Goal: Information Seeking & Learning: Learn about a topic

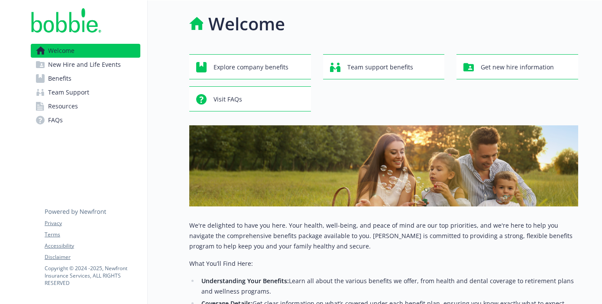
click at [94, 79] on link "Benefits" at bounding box center [86, 79] width 110 height 14
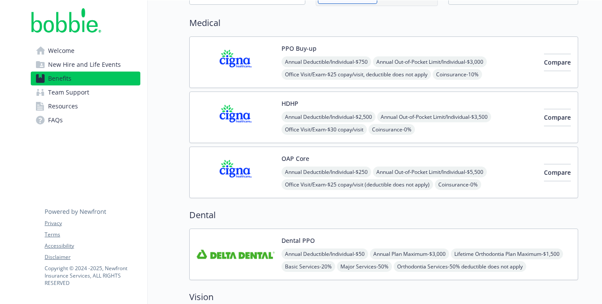
scroll to position [62, 0]
